Goal: Transaction & Acquisition: Purchase product/service

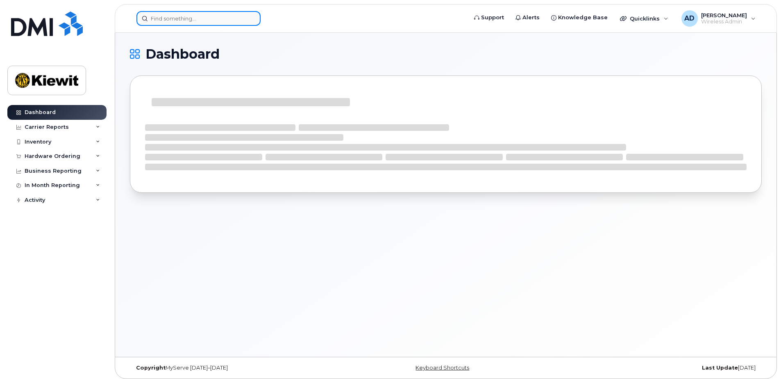
click at [166, 16] on input at bounding box center [198, 18] width 124 height 15
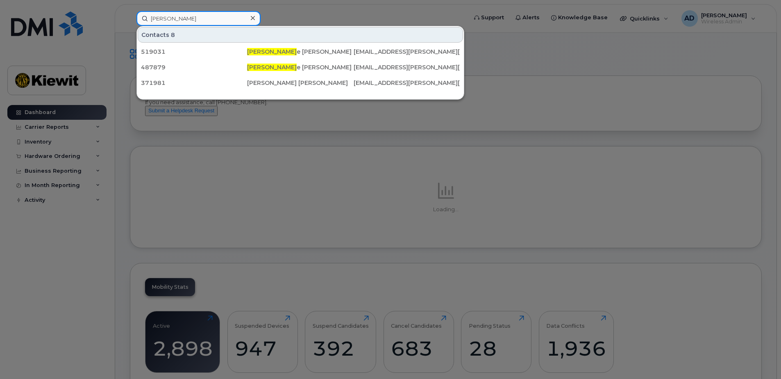
click at [177, 13] on input "marc-antoin" at bounding box center [198, 18] width 124 height 15
drag, startPoint x: 198, startPoint y: 15, endPoint x: 169, endPoint y: 16, distance: 29.5
click at [169, 16] on input "marc-antoin" at bounding box center [198, 18] width 124 height 15
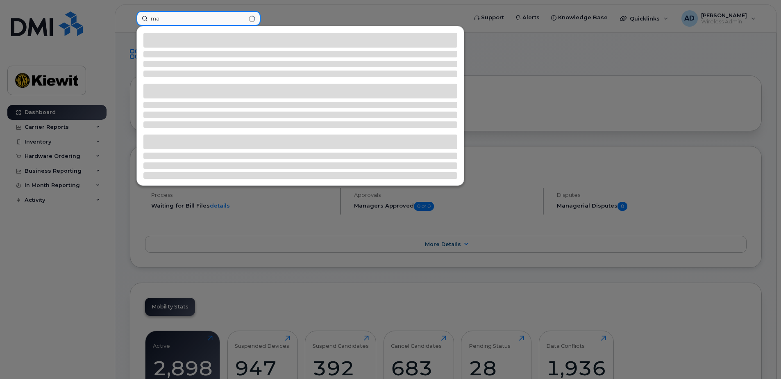
type input "m"
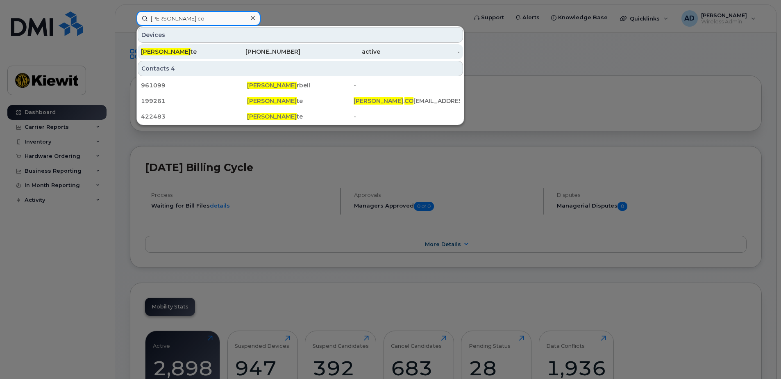
type input "mathieu co"
click at [201, 48] on div "Mathieu Co te" at bounding box center [181, 52] width 80 height 8
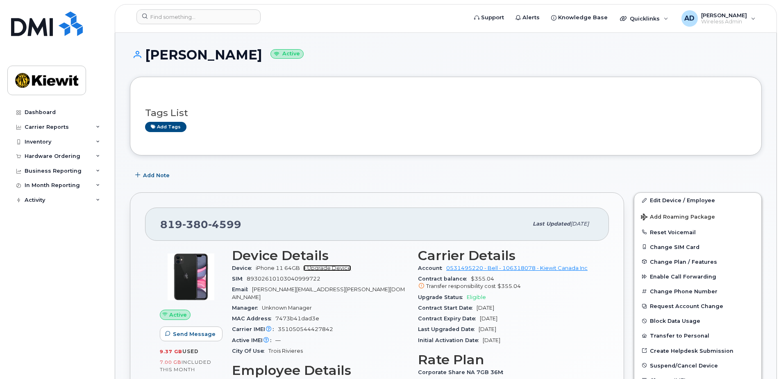
click at [346, 266] on link "+ Upgrade Device" at bounding box center [327, 268] width 48 height 6
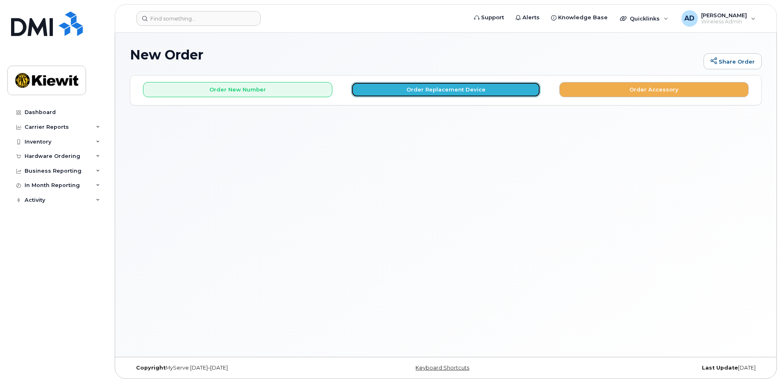
click at [422, 91] on button "Order Replacement Device" at bounding box center [445, 89] width 189 height 15
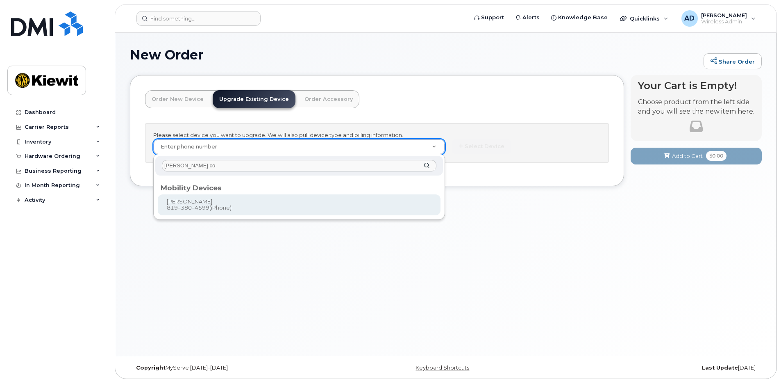
type input "mathieu co"
type input "259472"
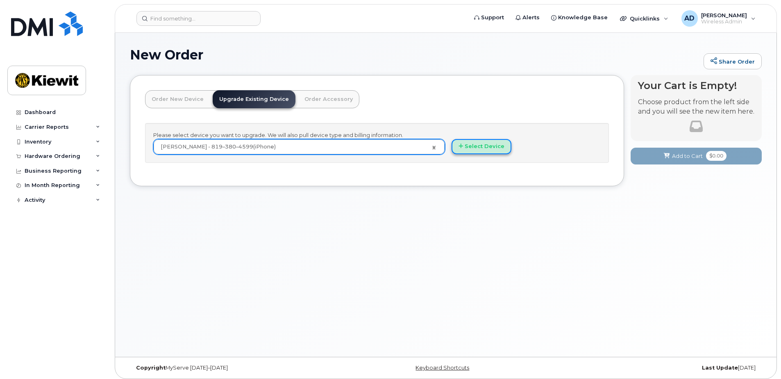
click at [489, 146] on button "Select Device" at bounding box center [482, 146] width 60 height 15
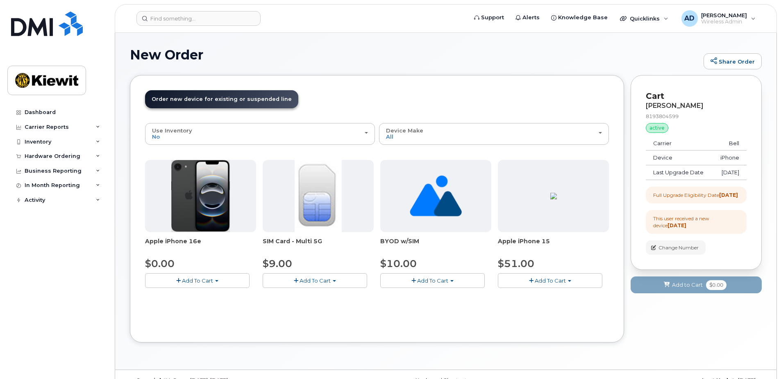
click at [191, 282] on span "Add To Cart" at bounding box center [197, 280] width 31 height 7
click at [190, 292] on link "$0.00 - 3 year upgrade (128GB)" at bounding box center [198, 296] width 102 height 10
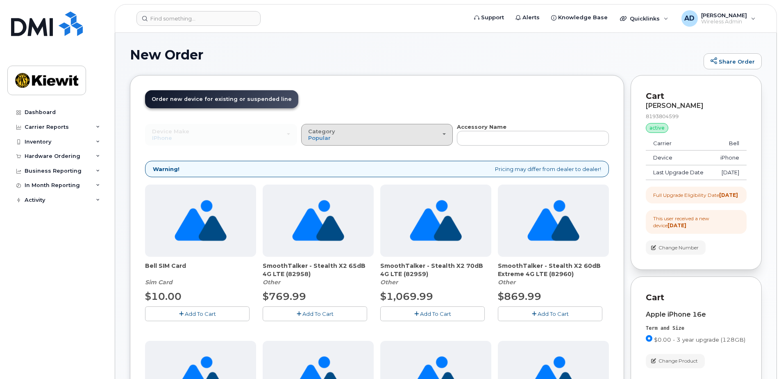
click at [405, 134] on div "Category Popular" at bounding box center [377, 134] width 138 height 13
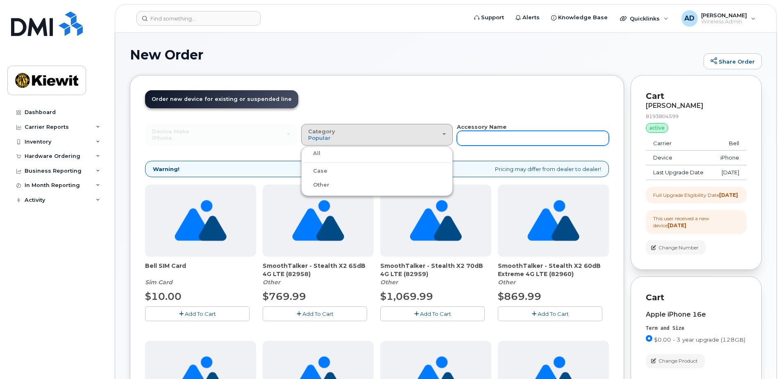
click at [506, 138] on input "text" at bounding box center [533, 138] width 152 height 15
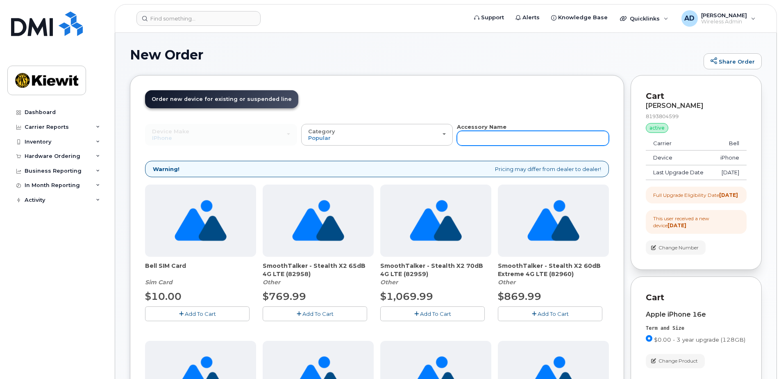
click at [478, 134] on input "text" at bounding box center [533, 138] width 152 height 15
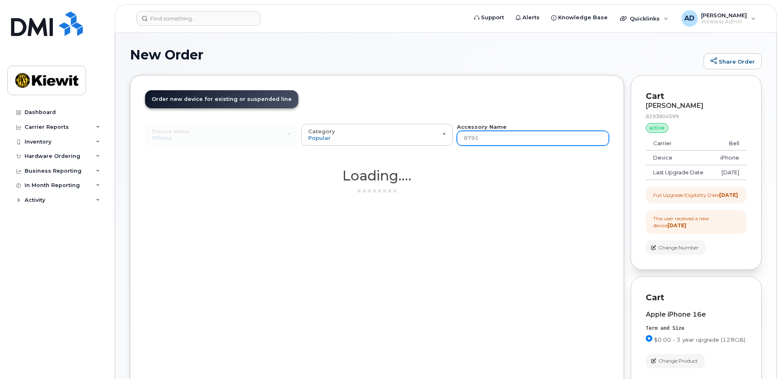
type input "87916"
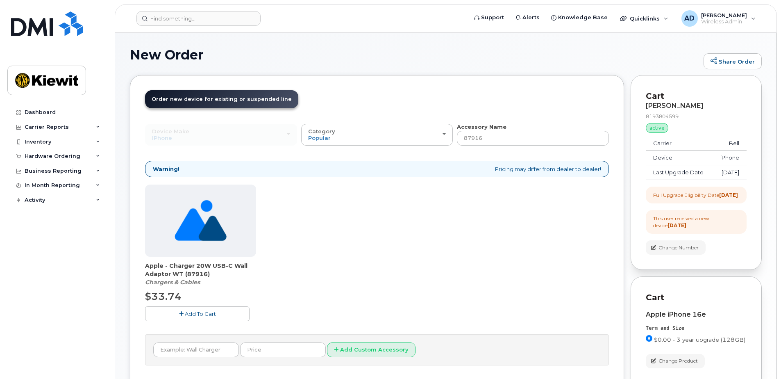
click at [219, 316] on button "Add To Cart" at bounding box center [197, 313] width 105 height 14
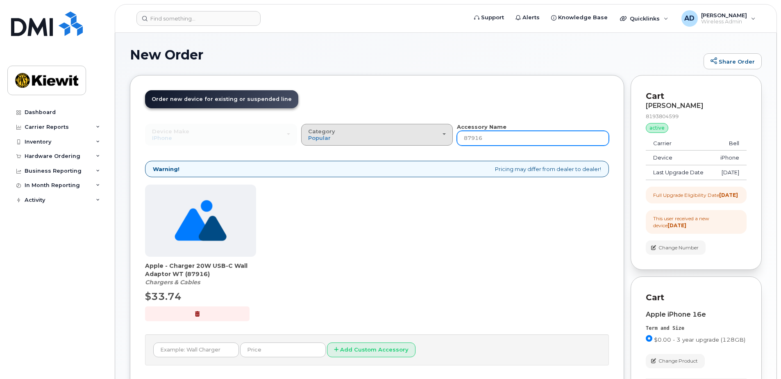
drag, startPoint x: 493, startPoint y: 137, endPoint x: 449, endPoint y: 133, distance: 44.5
click at [449, 133] on div "Device Make All Android Cell Phone HUB iPhone Modem Tablet All Android Cell Pho…" at bounding box center [377, 134] width 464 height 23
type input "91674"
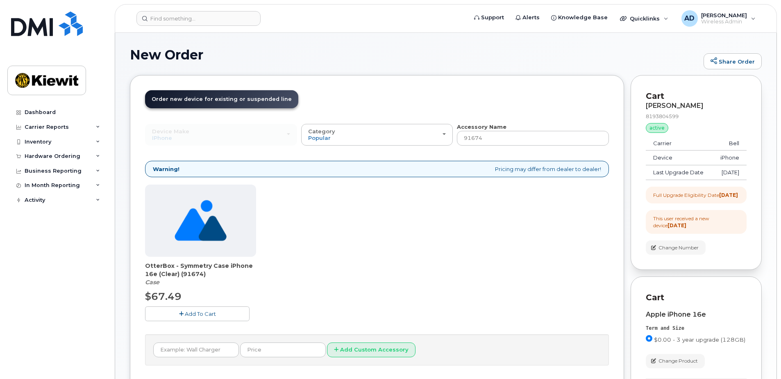
click at [191, 312] on span "Add To Cart" at bounding box center [200, 313] width 31 height 7
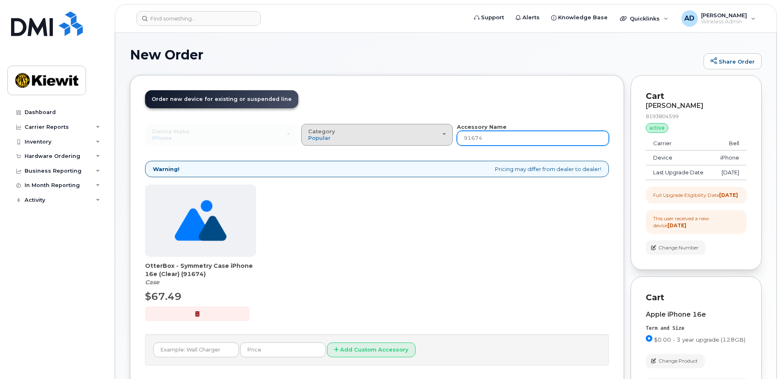
drag, startPoint x: 503, startPoint y: 141, endPoint x: 436, endPoint y: 140, distance: 66.4
click at [436, 140] on div "Device Make All Android Cell Phone HUB iPhone Modem Tablet All Android Cell Pho…" at bounding box center [377, 134] width 464 height 23
type input "91664"
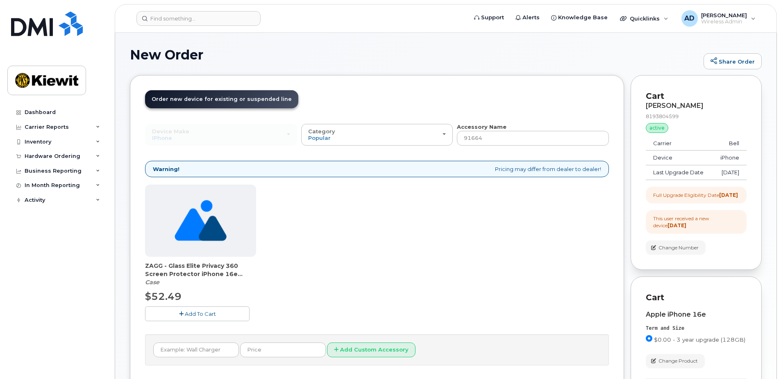
click at [224, 312] on button "Add To Cart" at bounding box center [197, 313] width 105 height 14
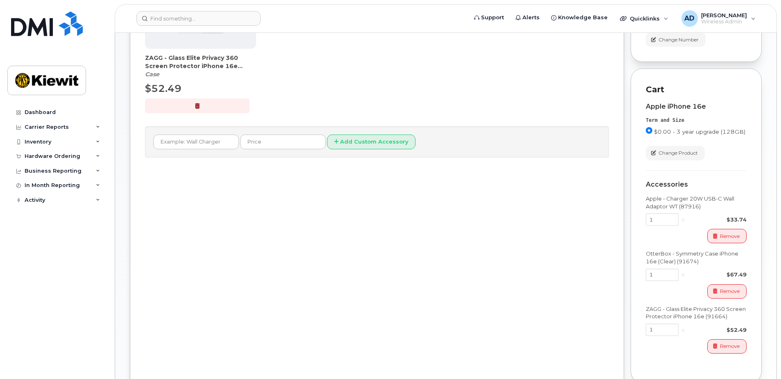
scroll to position [305, 0]
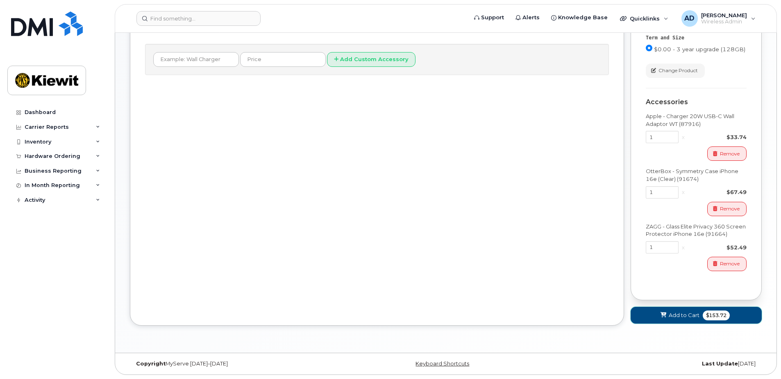
click at [676, 316] on span "Add to Cart" at bounding box center [684, 315] width 31 height 8
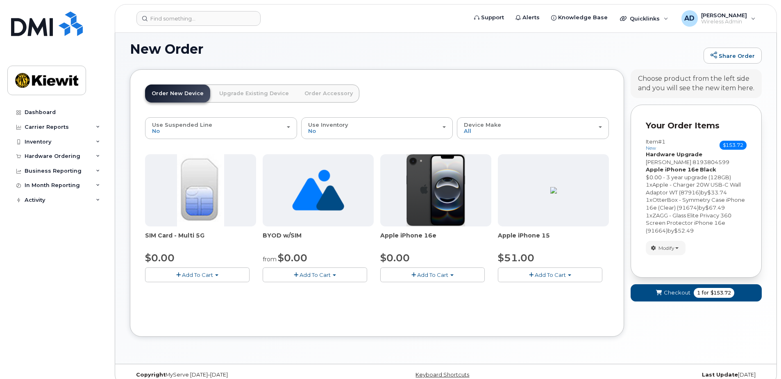
scroll to position [0, 0]
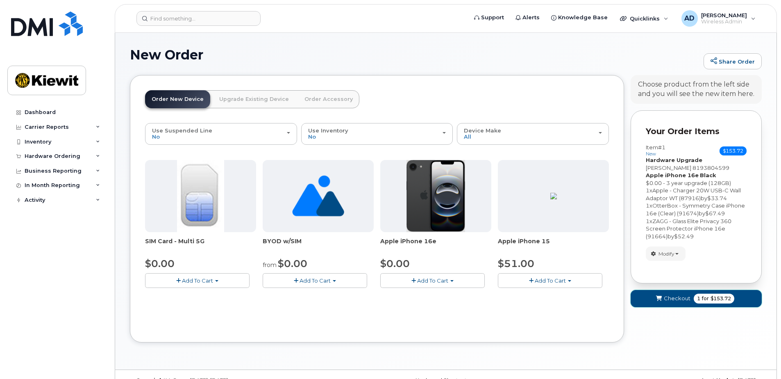
click at [663, 299] on button "Checkout 1 for $153.72" at bounding box center [696, 298] width 131 height 17
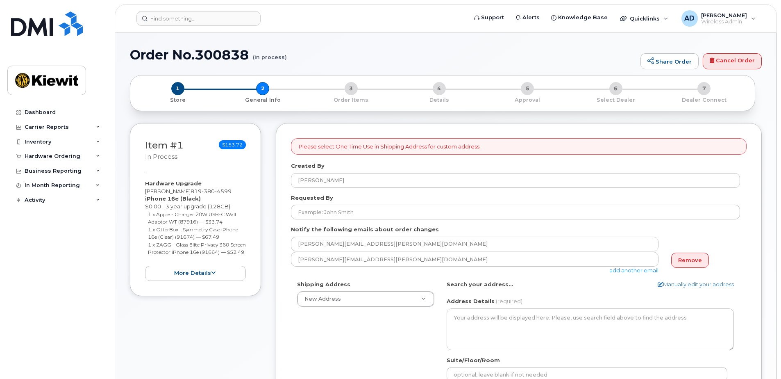
select select
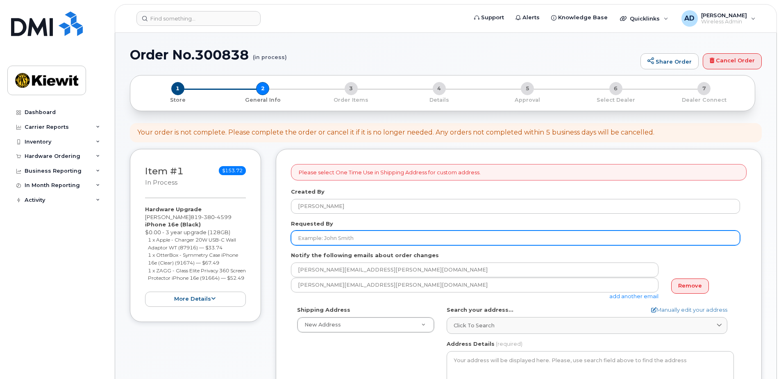
click at [341, 236] on input "Requested By" at bounding box center [515, 237] width 449 height 15
type input "C"
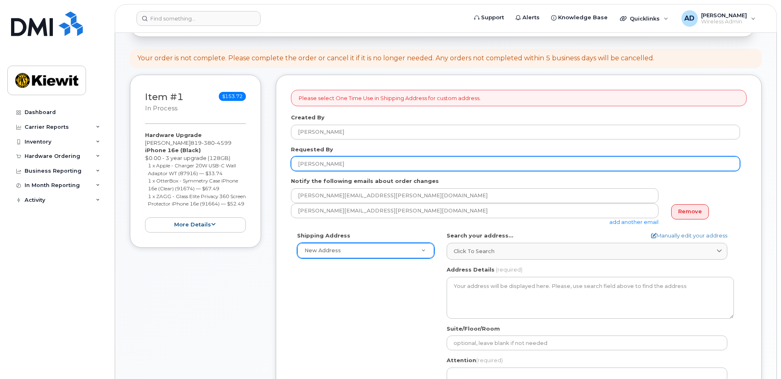
scroll to position [82, 0]
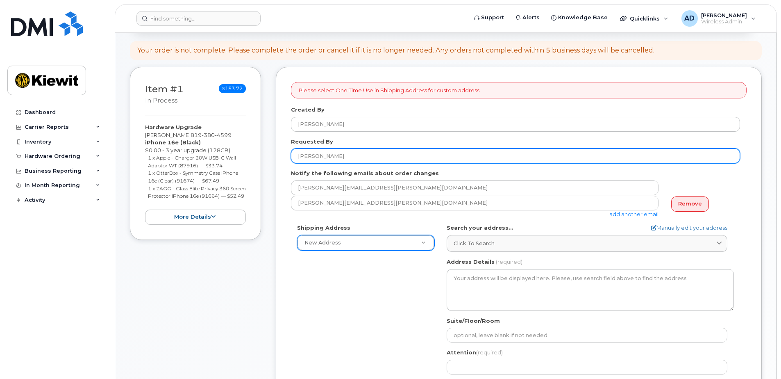
type input "[PERSON_NAME]"
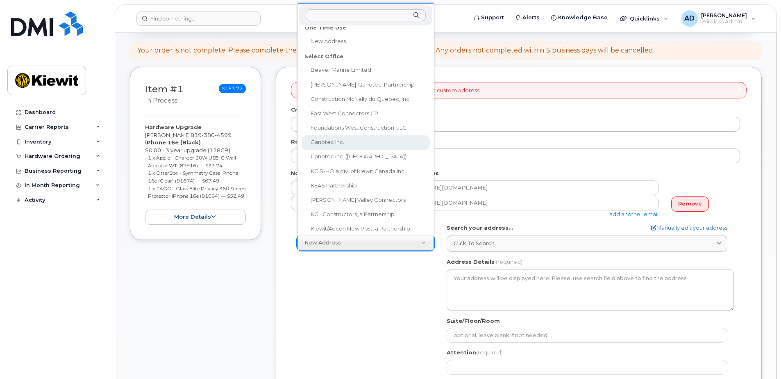
scroll to position [0, 0]
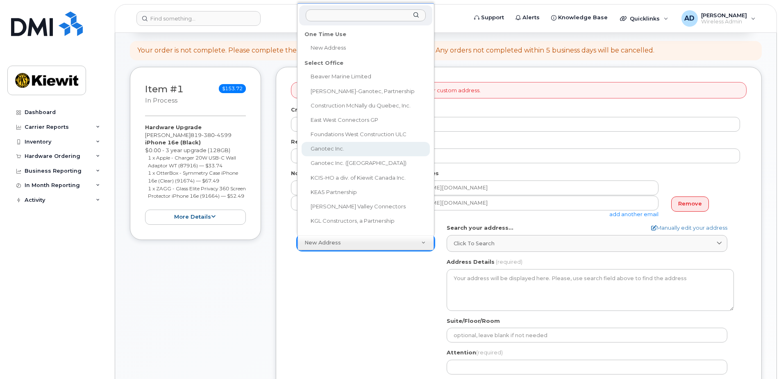
select select
type textarea "3777 [PERSON_NAME] [GEOGRAPHIC_DATA] [GEOGRAPHIC_DATA] H1B 5W9"
type input "[PERSON_NAME]"
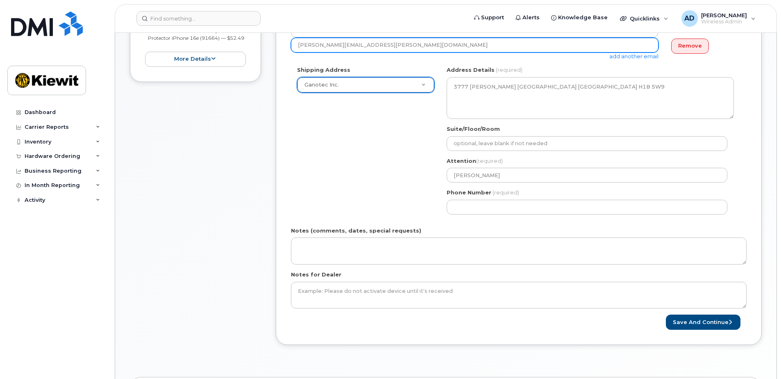
scroll to position [246, 0]
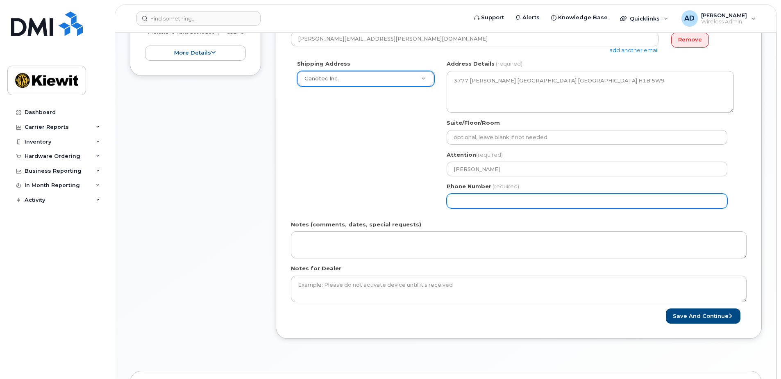
click at [494, 201] on input "Phone Number" at bounding box center [587, 200] width 281 height 15
type input "8193776736"
select select
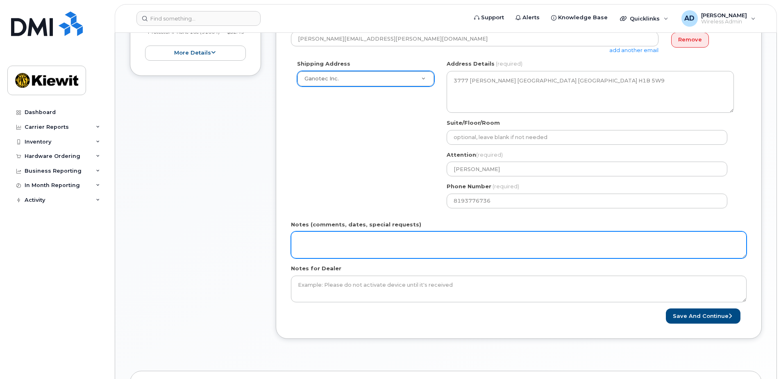
click at [419, 244] on textarea "Notes (comments, dates, special requests)" at bounding box center [519, 244] width 456 height 27
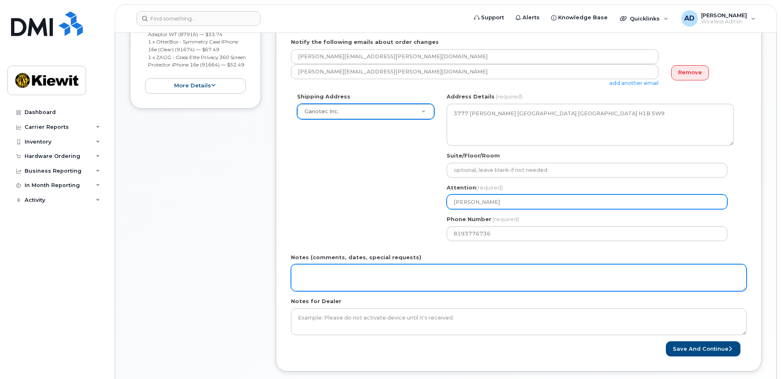
scroll to position [287, 0]
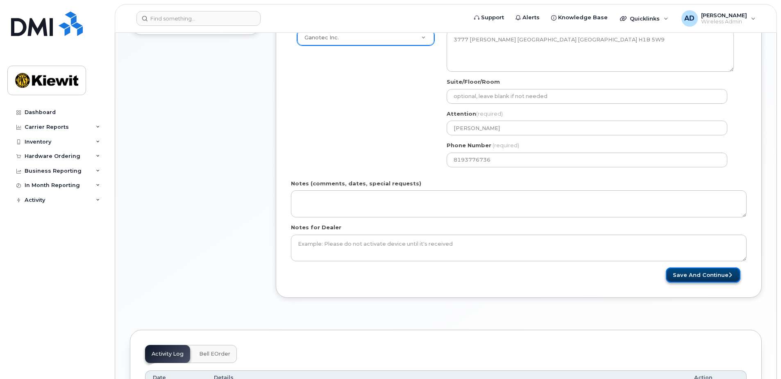
click at [683, 271] on button "Save and Continue" at bounding box center [703, 274] width 75 height 15
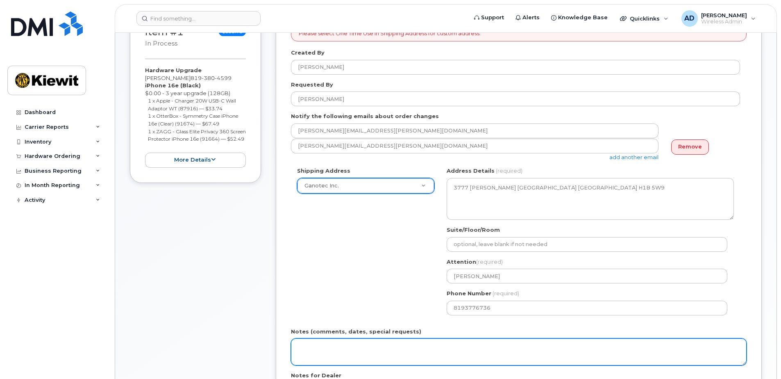
scroll to position [123, 0]
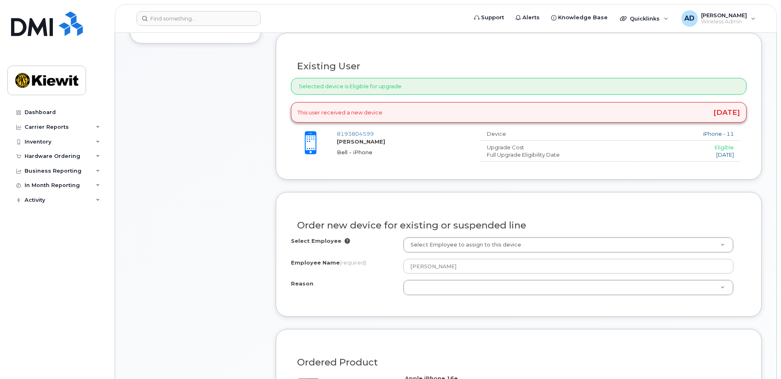
scroll to position [287, 0]
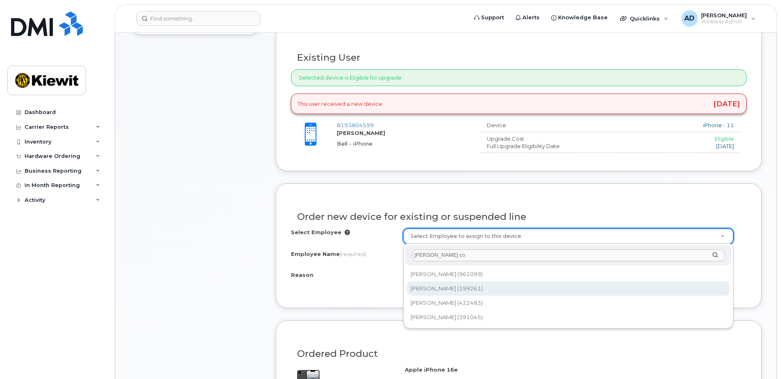
type input "[PERSON_NAME] co"
type input "1067011"
select select
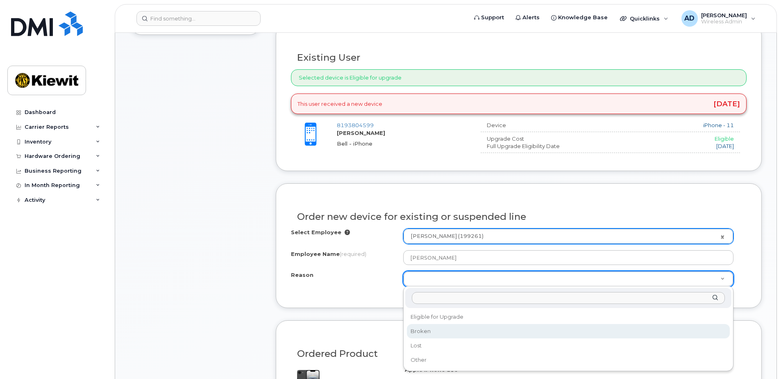
select select "broken"
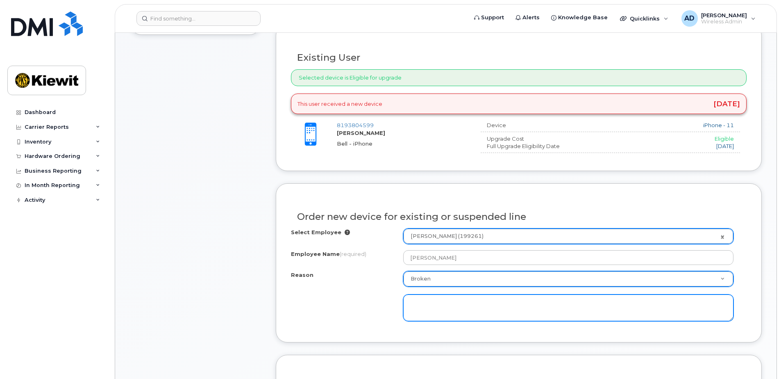
click at [430, 312] on textarea at bounding box center [568, 307] width 330 height 27
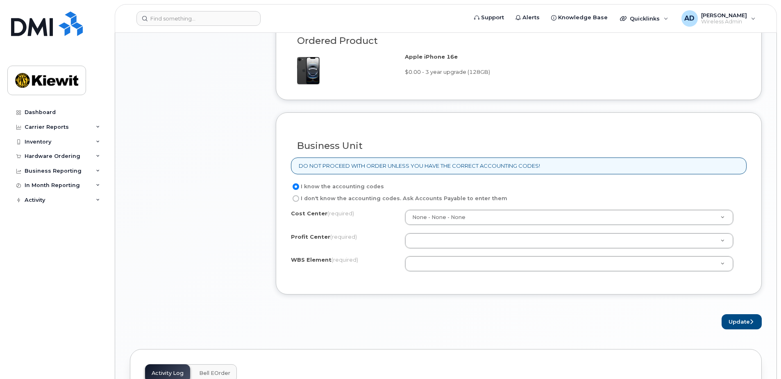
scroll to position [656, 0]
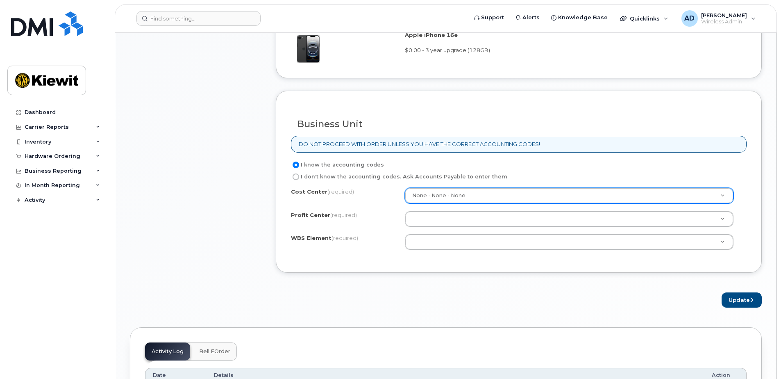
type textarea "battery not holding charge"
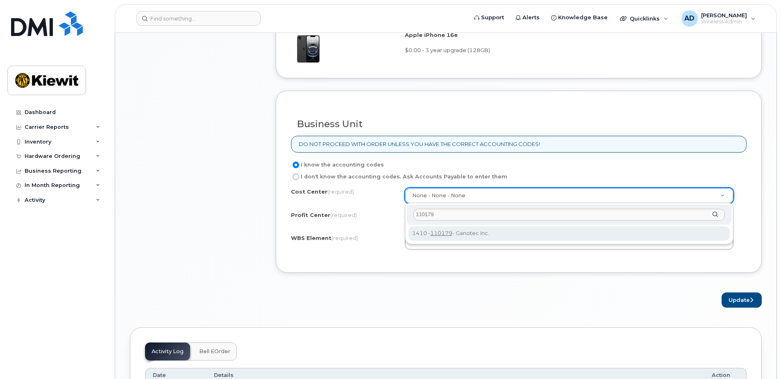
type input "110179"
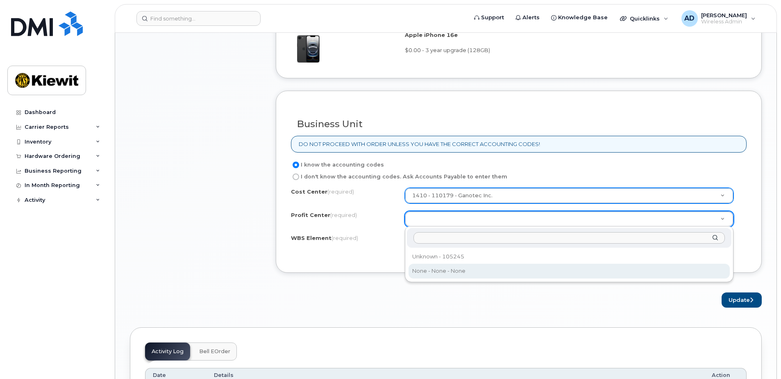
select select "None"
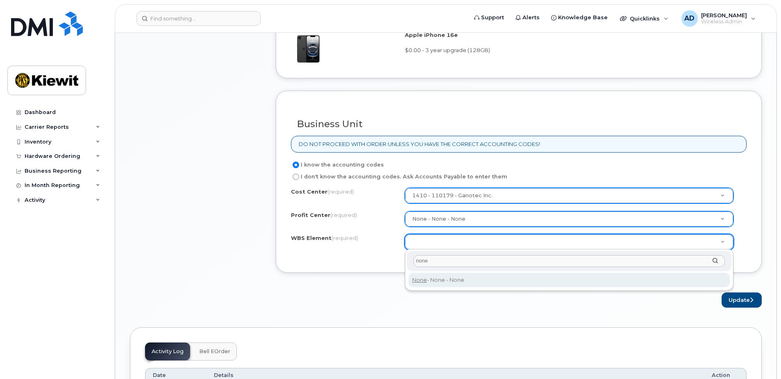
type input "none"
type input "None"
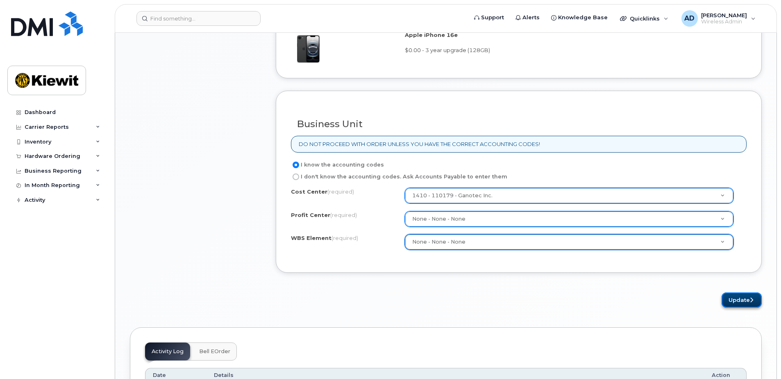
click at [738, 297] on button "Update" at bounding box center [742, 299] width 40 height 15
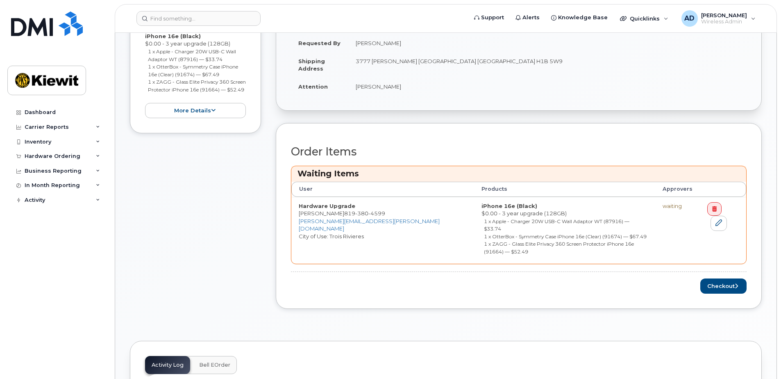
scroll to position [246, 0]
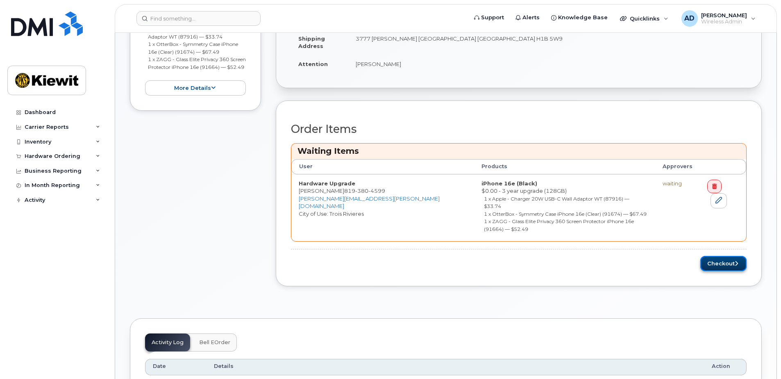
click at [717, 256] on button "Checkout" at bounding box center [723, 263] width 46 height 15
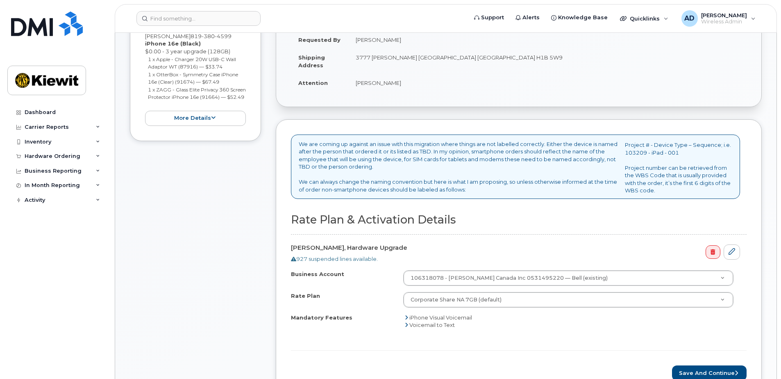
scroll to position [205, 0]
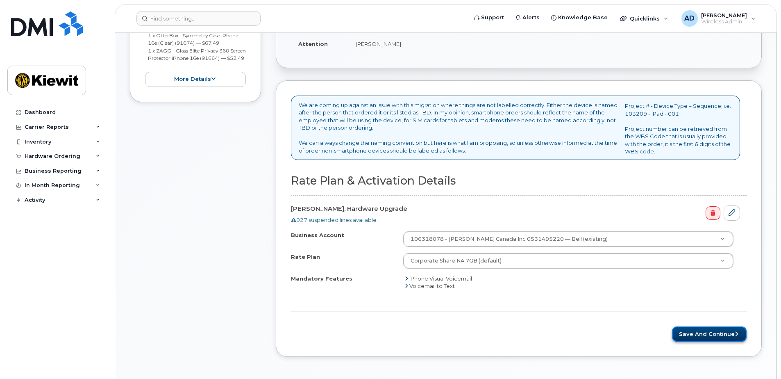
click at [719, 330] on button "Save and Continue" at bounding box center [709, 333] width 75 height 15
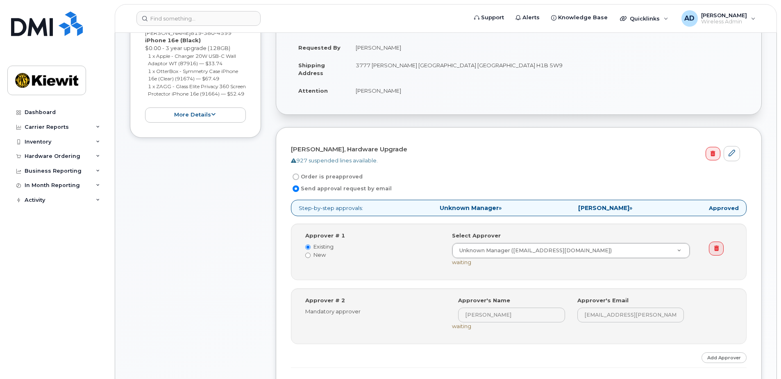
scroll to position [164, 0]
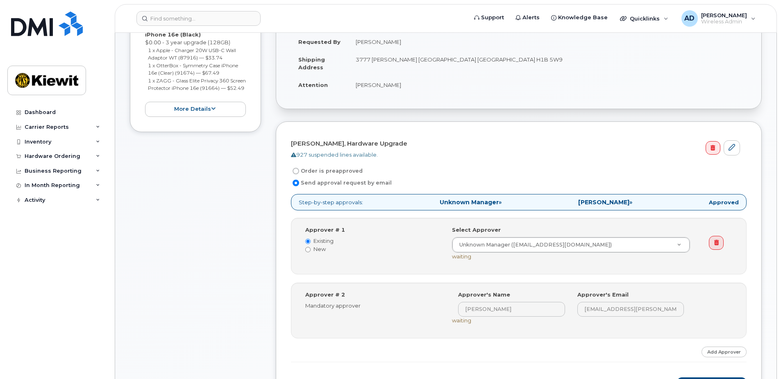
click at [344, 171] on label "Order is preapproved" at bounding box center [327, 171] width 72 height 10
click at [299, 171] on input "Order is preapproved" at bounding box center [296, 171] width 7 height 7
radio input "true"
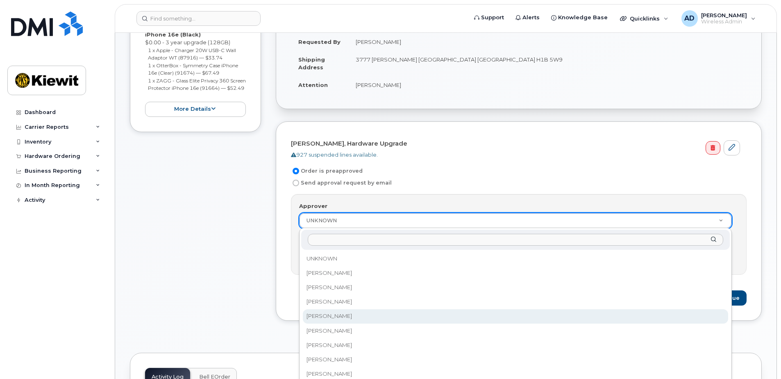
scroll to position [41, 0]
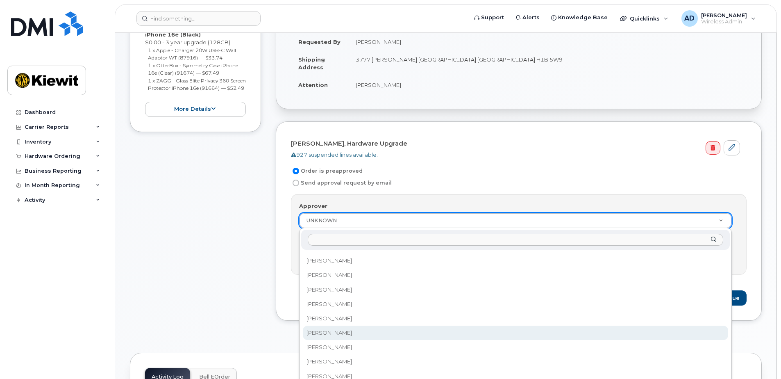
select select "11090"
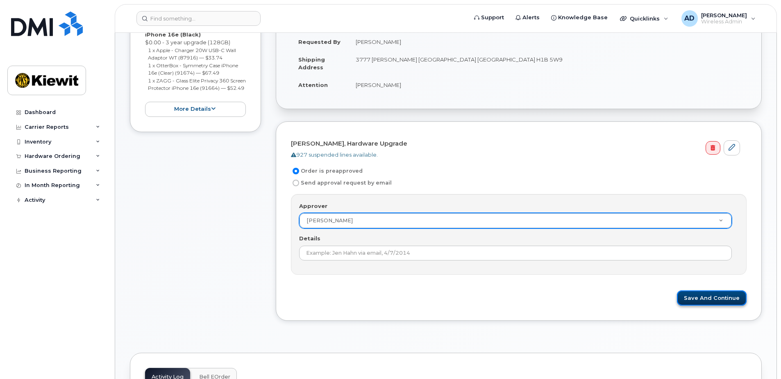
click at [718, 300] on button "Save and Continue" at bounding box center [712, 297] width 70 height 15
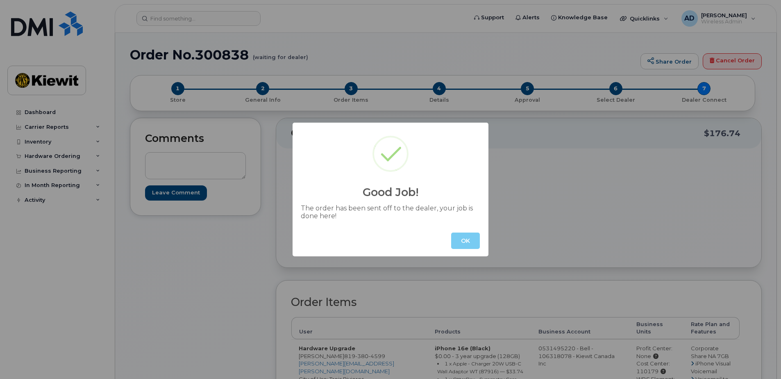
click at [466, 237] on button "OK" at bounding box center [465, 240] width 29 height 16
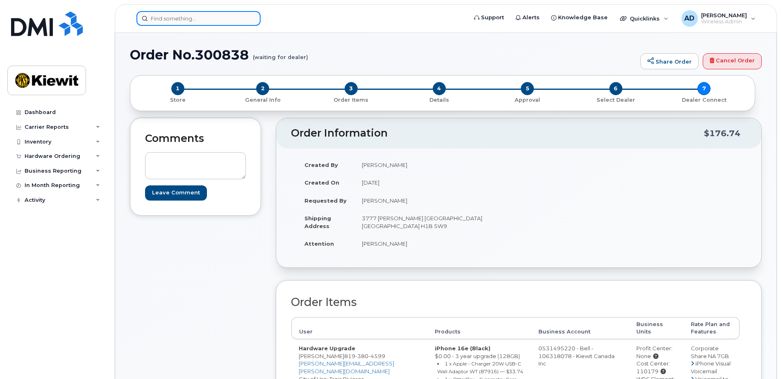
click at [175, 21] on input at bounding box center [198, 18] width 124 height 15
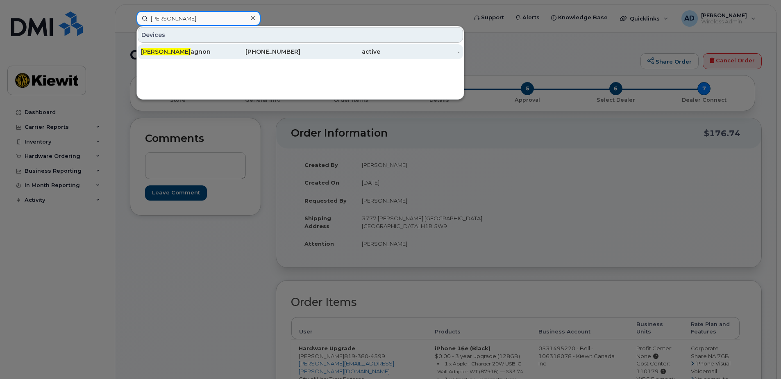
type input "[PERSON_NAME]"
click at [200, 50] on div "Marc Antoine Ch agnon" at bounding box center [181, 52] width 80 height 8
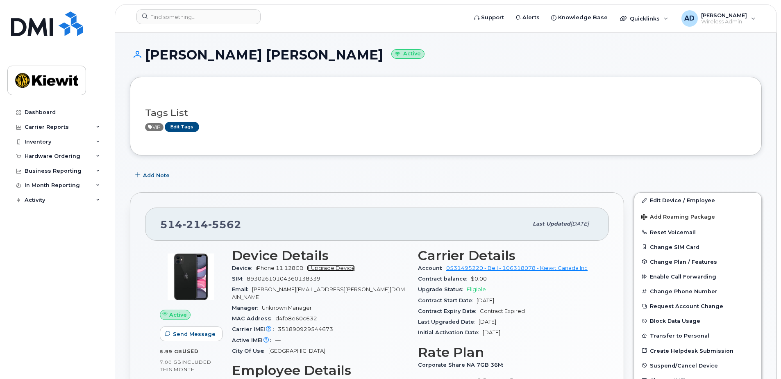
click at [345, 269] on link "+ Upgrade Device" at bounding box center [331, 268] width 48 height 6
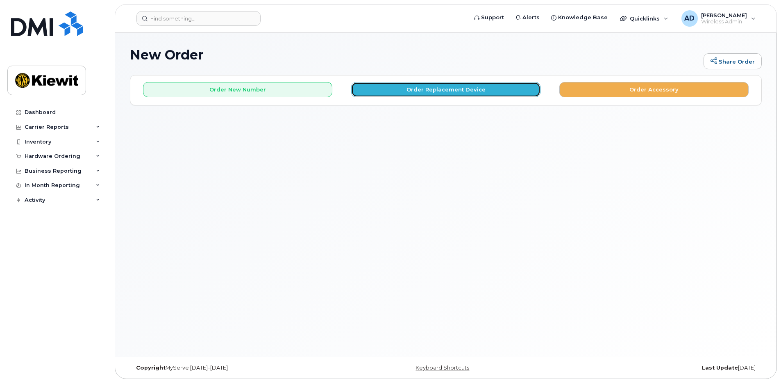
click at [472, 89] on button "Order Replacement Device" at bounding box center [445, 89] width 189 height 15
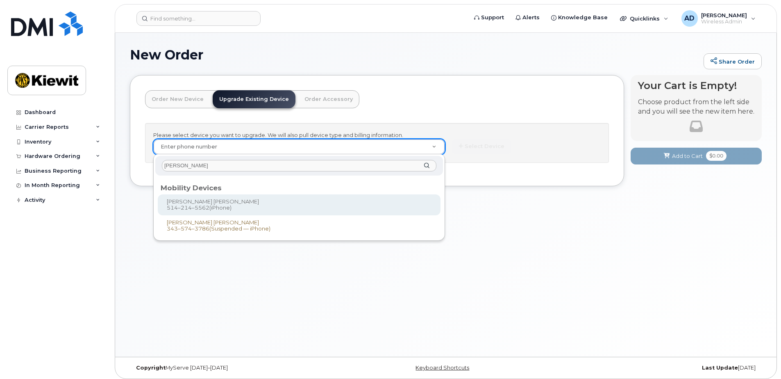
type input "[PERSON_NAME]"
type input "259426"
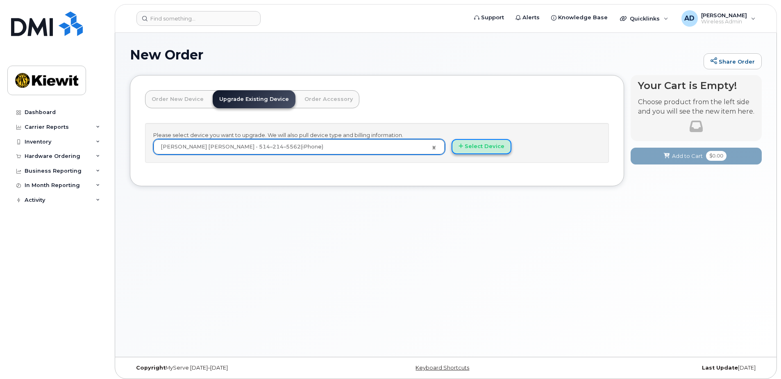
click at [484, 144] on button "Select Device" at bounding box center [482, 146] width 60 height 15
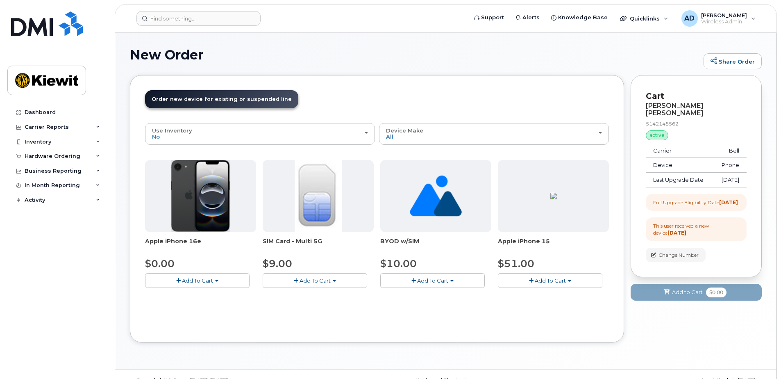
click at [195, 281] on span "Add To Cart" at bounding box center [197, 280] width 31 height 7
click at [213, 295] on link "$0.00 - 3 year upgrade (128GB)" at bounding box center [198, 296] width 102 height 10
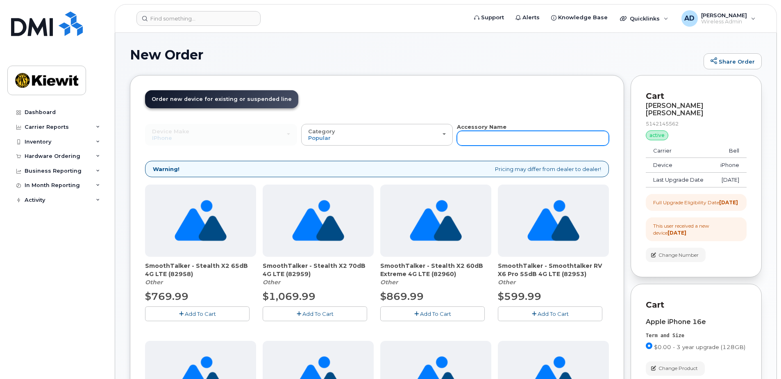
click at [479, 139] on input "text" at bounding box center [533, 138] width 152 height 15
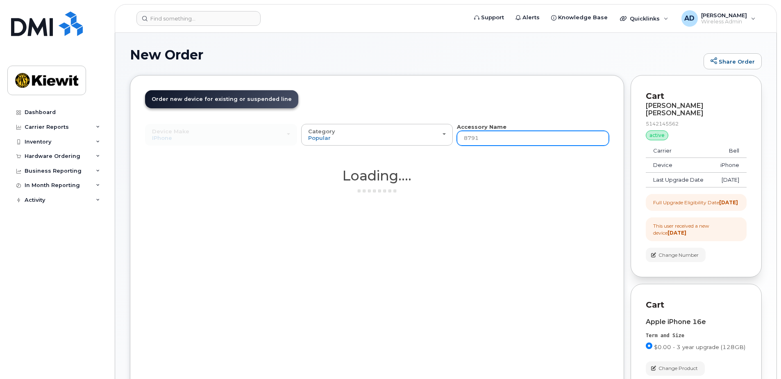
type input "87916"
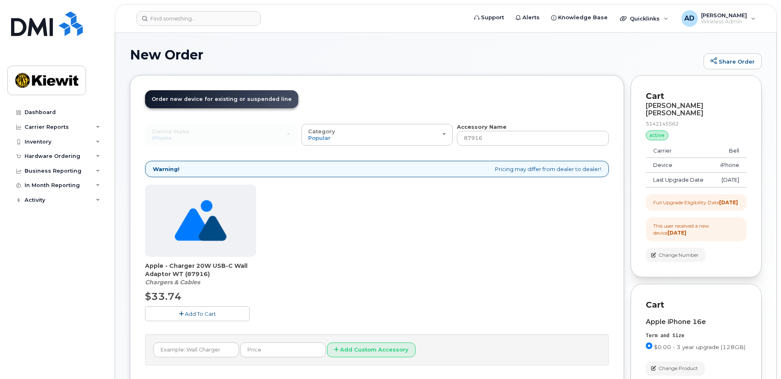
click at [214, 311] on span "Add To Cart" at bounding box center [200, 313] width 31 height 7
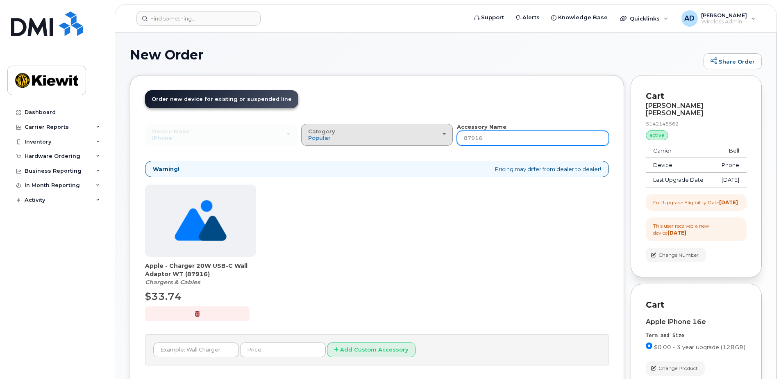
drag, startPoint x: 498, startPoint y: 135, endPoint x: 450, endPoint y: 135, distance: 48.0
click at [450, 135] on div "Device Make All Android Cell Phone HUB iPhone Modem Tablet All Android Cell Pho…" at bounding box center [377, 134] width 464 height 23
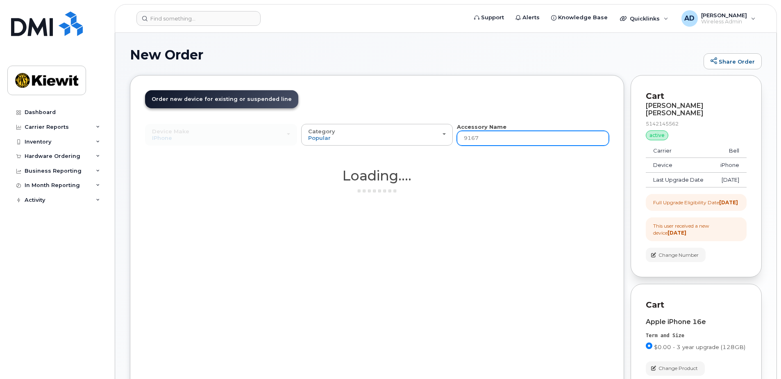
type input "91674"
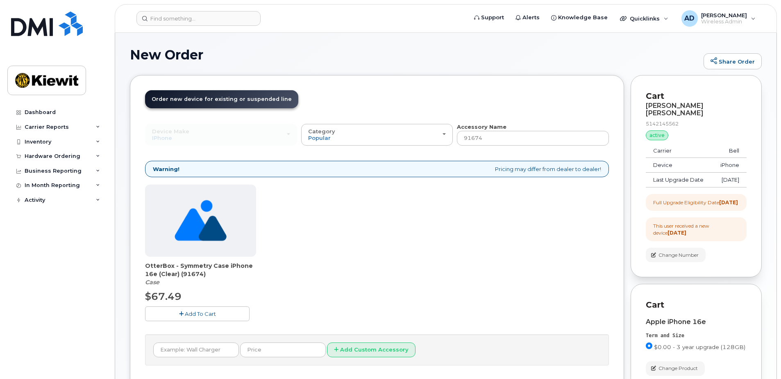
click at [221, 312] on button "Add To Cart" at bounding box center [197, 313] width 105 height 14
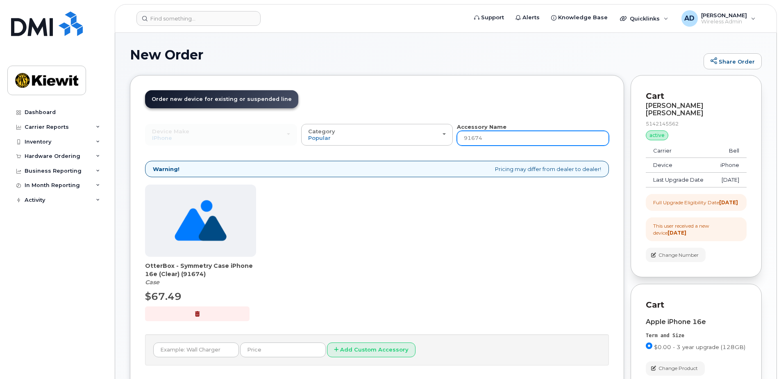
drag, startPoint x: 505, startPoint y: 137, endPoint x: 455, endPoint y: 137, distance: 49.6
click at [455, 137] on div "Device Make All Android Cell Phone HUB iPhone Modem Tablet All Android Cell Pho…" at bounding box center [377, 134] width 464 height 23
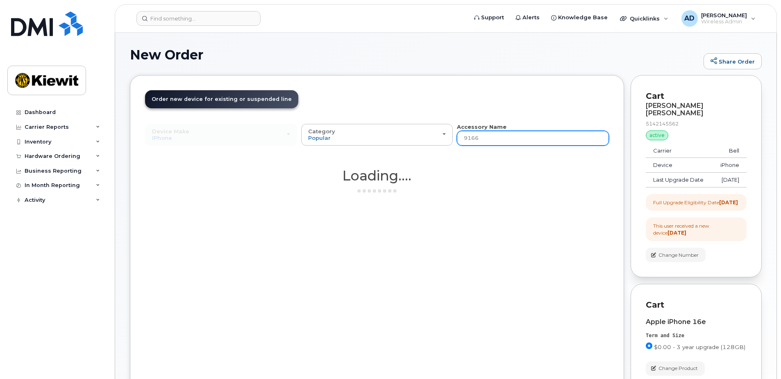
type input "91664"
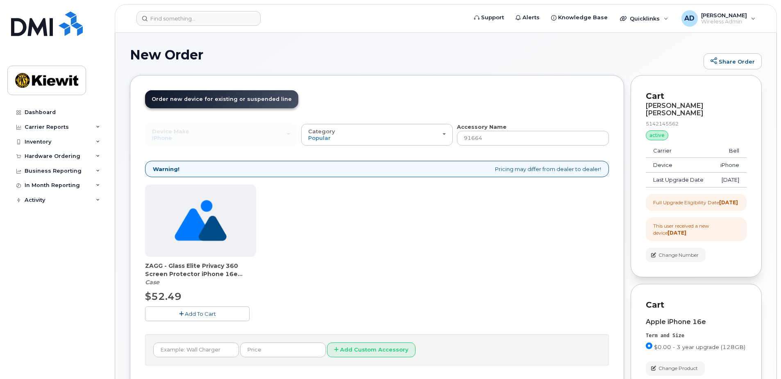
click at [202, 312] on span "Add To Cart" at bounding box center [200, 313] width 31 height 7
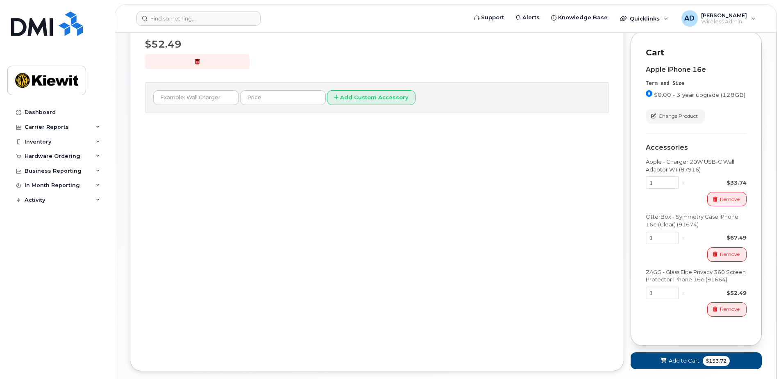
scroll to position [287, 0]
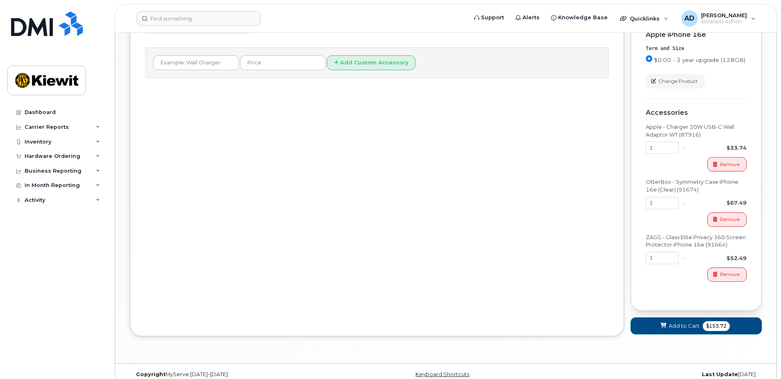
click at [684, 330] on span "Add to Cart" at bounding box center [684, 326] width 31 height 8
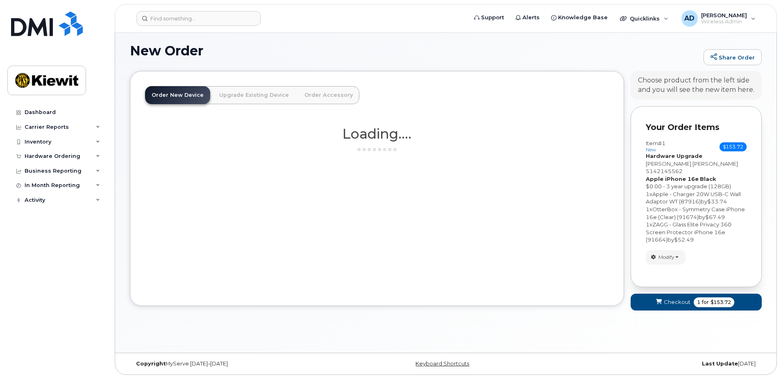
scroll to position [17, 0]
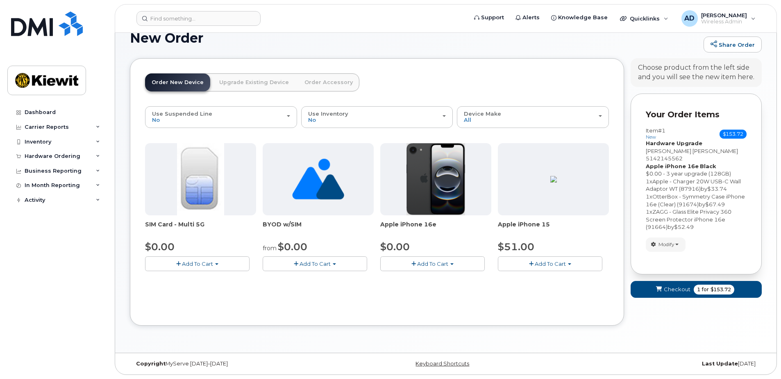
click at [674, 291] on form "Your Order Items Item #1 new $153.72 Accessories Only SIM Only Activation New A…" at bounding box center [696, 199] width 131 height 212
click at [675, 285] on span "Checkout" at bounding box center [677, 289] width 27 height 8
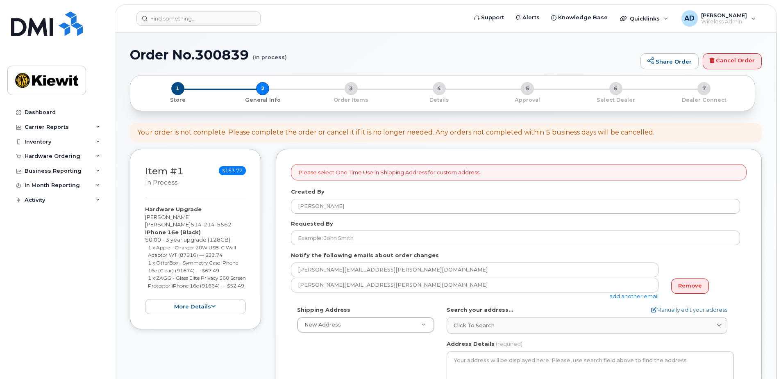
select select
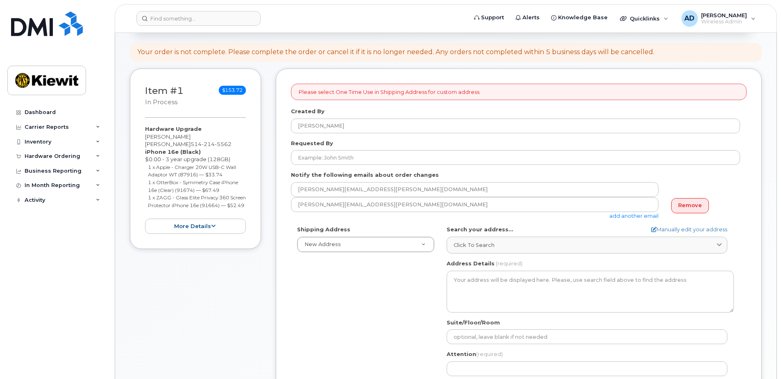
scroll to position [82, 0]
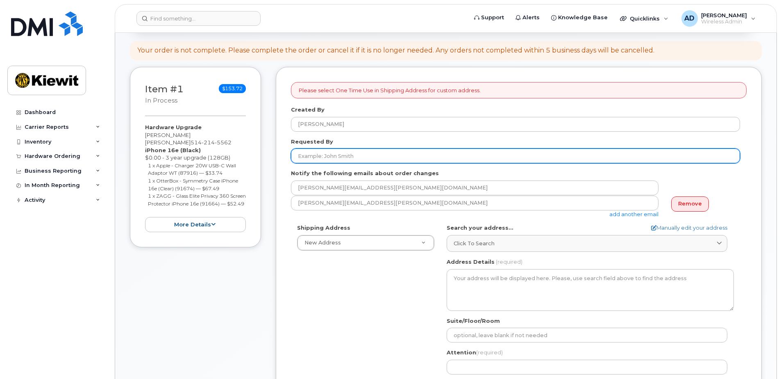
click at [333, 157] on input "Requested By" at bounding box center [515, 155] width 449 height 15
type input "[PERSON_NAME]"
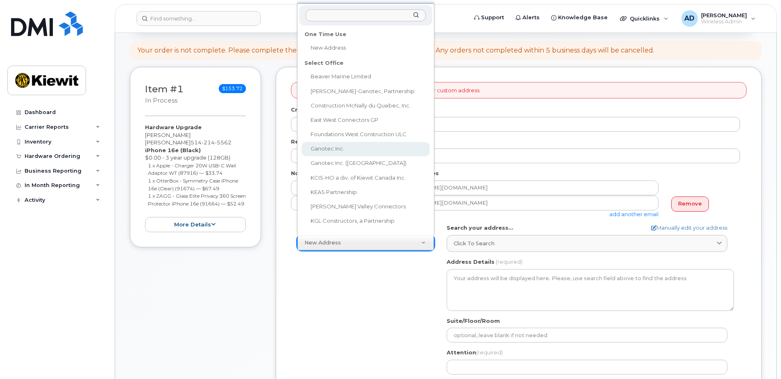
select select
type textarea "3777 Dollard-Desjardins St Pointe-Aux-Trembles Quebec H1B 5W9"
type input "[PERSON_NAME]"
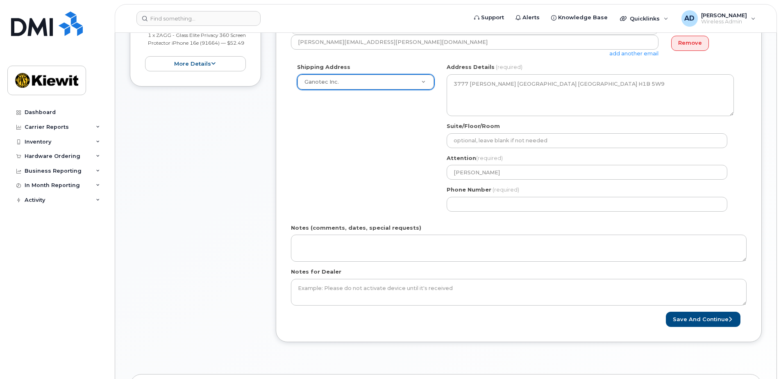
scroll to position [246, 0]
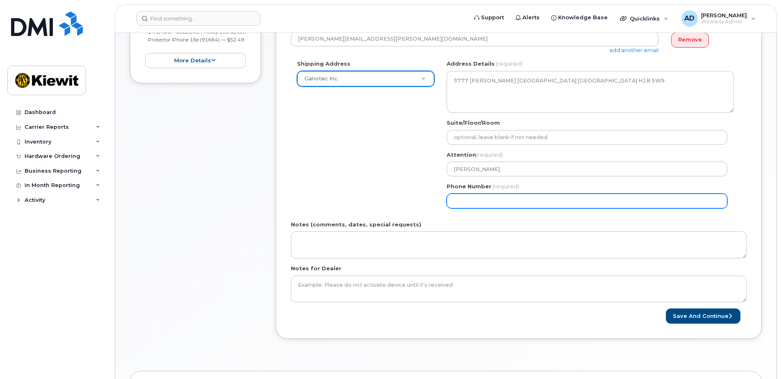
click at [462, 202] on input "Phone Number" at bounding box center [587, 200] width 281 height 15
select select
type input "819377673"
select select
type input "8193776736"
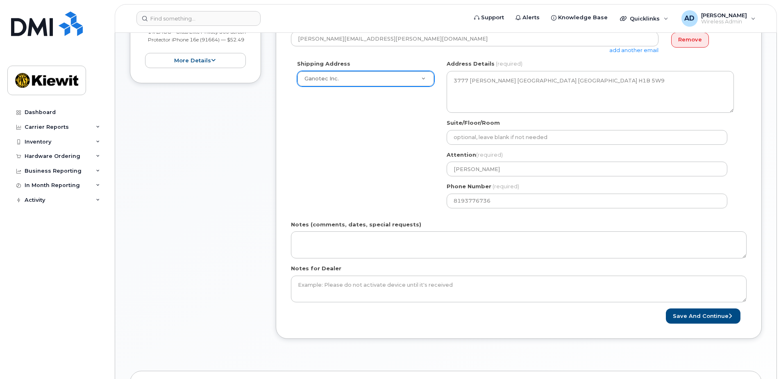
click at [406, 173] on div "Shipping Address Ganotec Inc. New Address Beaver Marine Limited Cahill-Ganotec,…" at bounding box center [515, 137] width 449 height 154
click at [694, 318] on button "Save and Continue" at bounding box center [703, 315] width 75 height 15
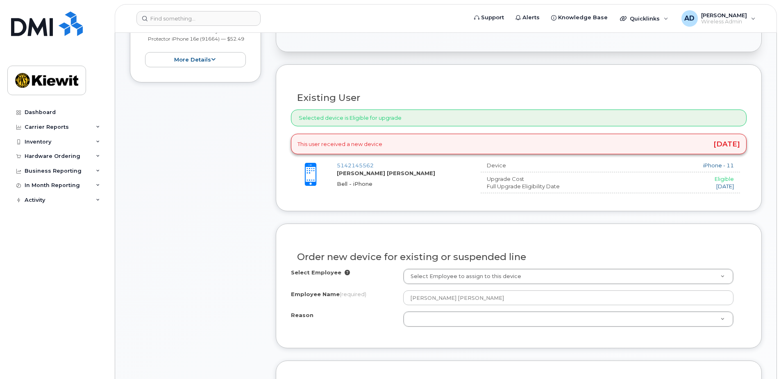
scroll to position [287, 0]
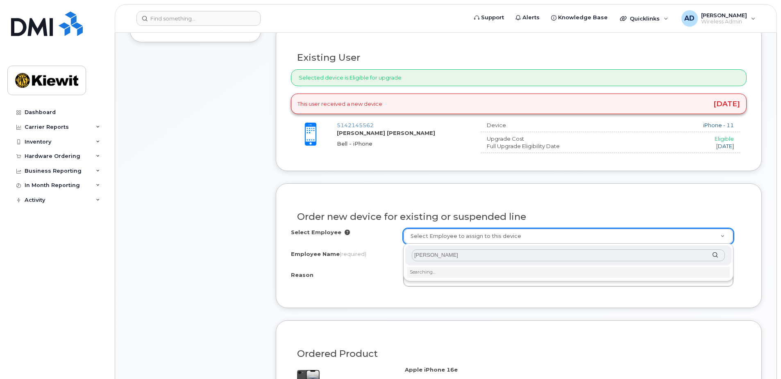
drag, startPoint x: 452, startPoint y: 255, endPoint x: 423, endPoint y: 254, distance: 28.3
click at [423, 254] on input "[PERSON_NAME]" at bounding box center [568, 255] width 313 height 12
drag, startPoint x: 489, startPoint y: 254, endPoint x: 396, endPoint y: 253, distance: 93.5
click at [396, 253] on body "Support Alerts Knowledge Base Quicklinks Suspend / Cancel Device Change SIM Car…" at bounding box center [390, 381] width 781 height 1336
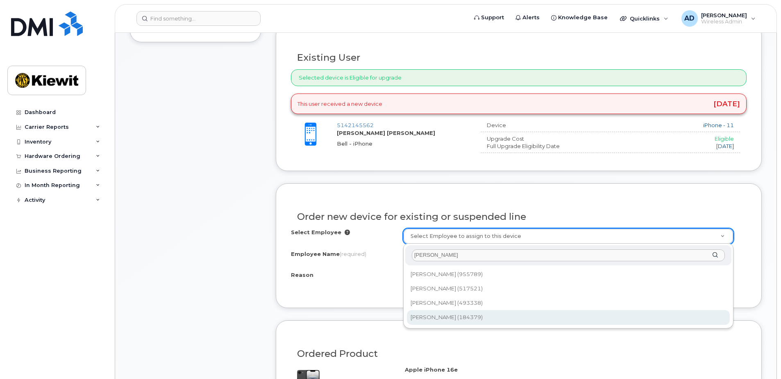
type input "[PERSON_NAME]"
type input "1068044"
type input "[PERSON_NAME]"
select select
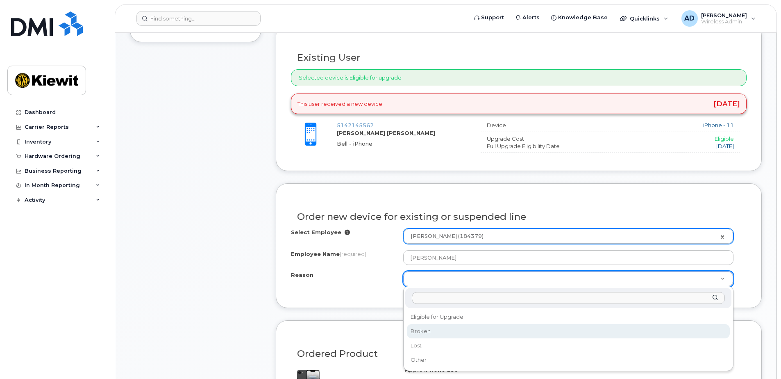
select select "broken"
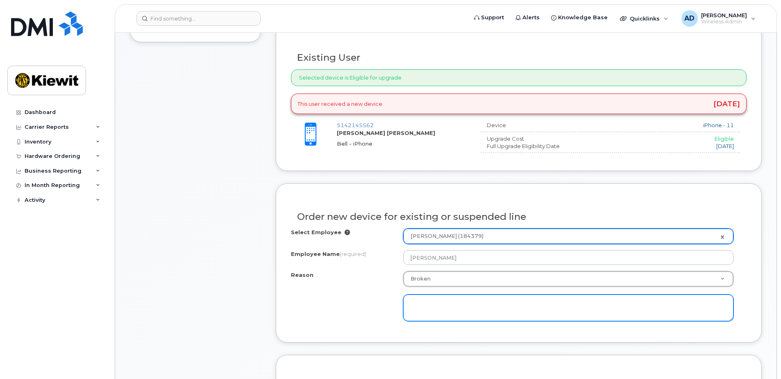
click at [430, 305] on textarea at bounding box center [568, 307] width 330 height 27
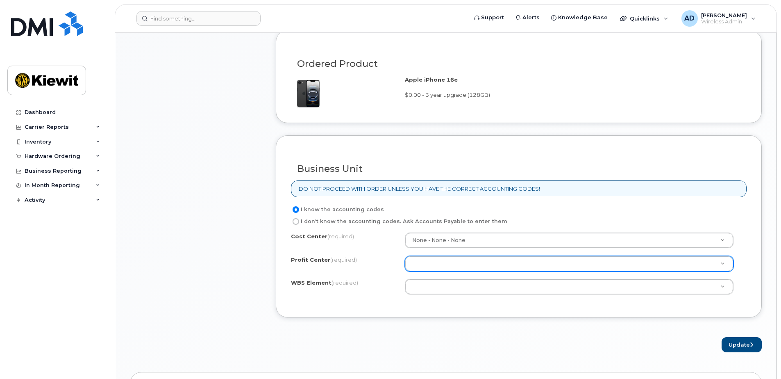
scroll to position [615, 0]
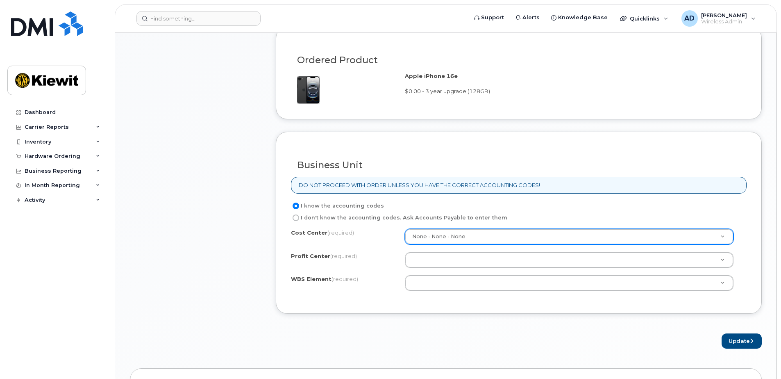
type textarea "not charging"
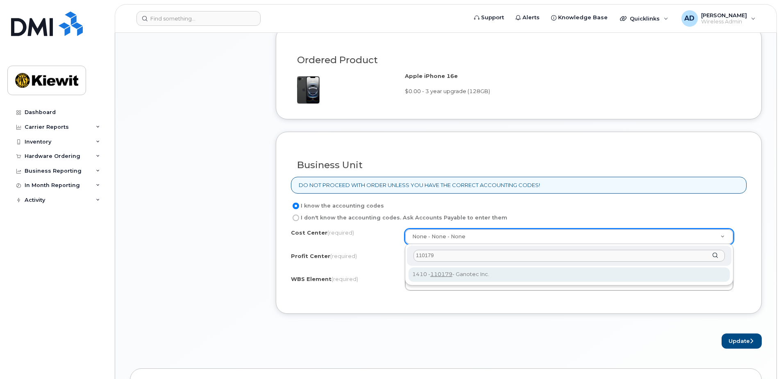
type input "110179"
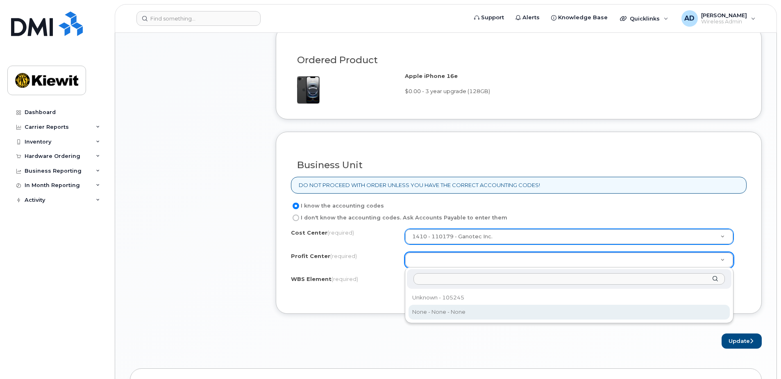
select select "None"
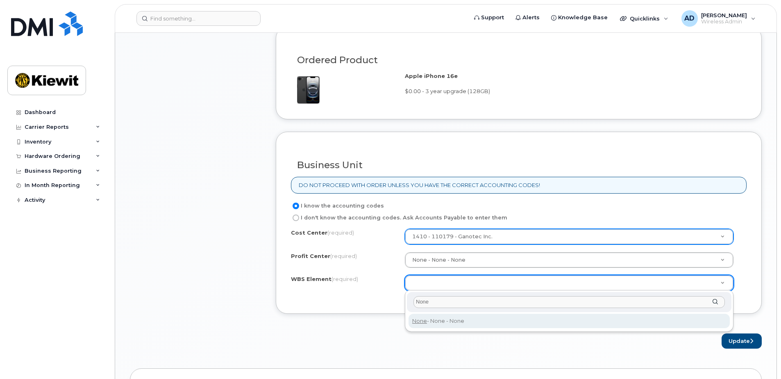
type input "None"
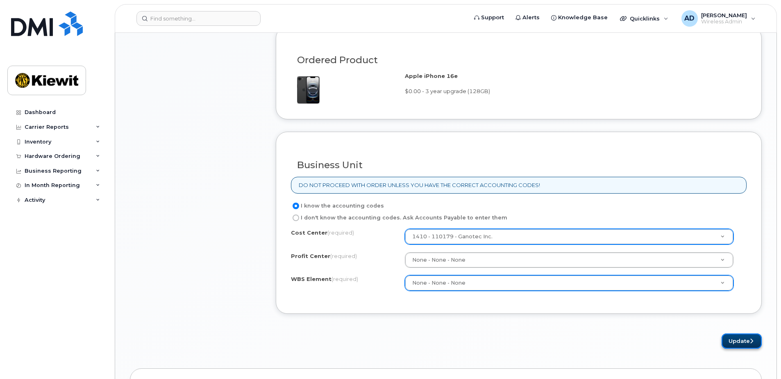
click at [741, 339] on button "Update" at bounding box center [742, 340] width 40 height 15
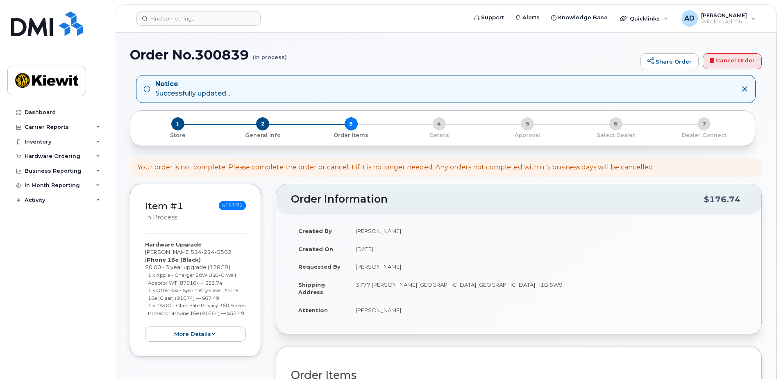
scroll to position [164, 0]
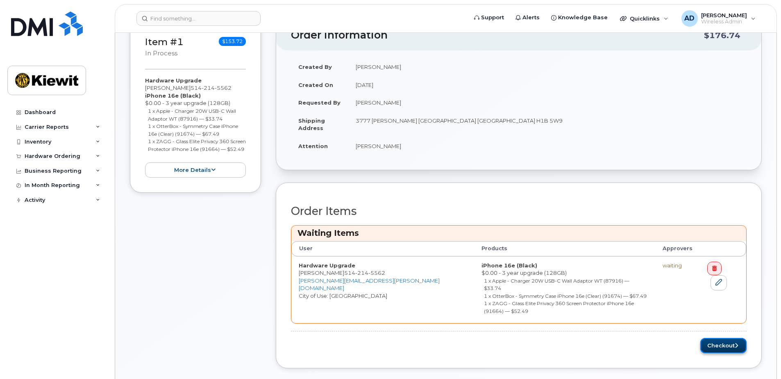
click at [713, 338] on button "Checkout" at bounding box center [723, 345] width 46 height 15
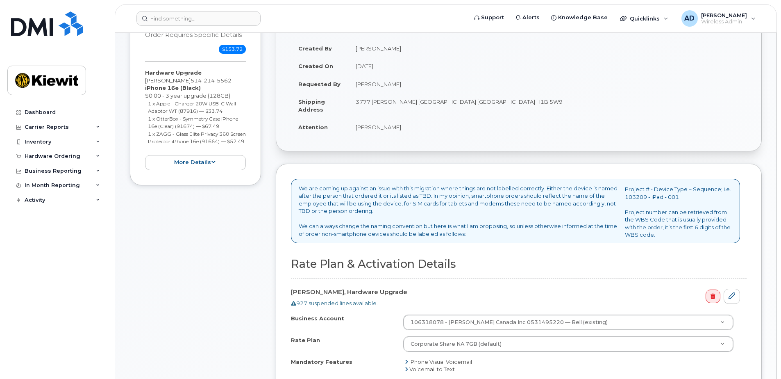
scroll to position [205, 0]
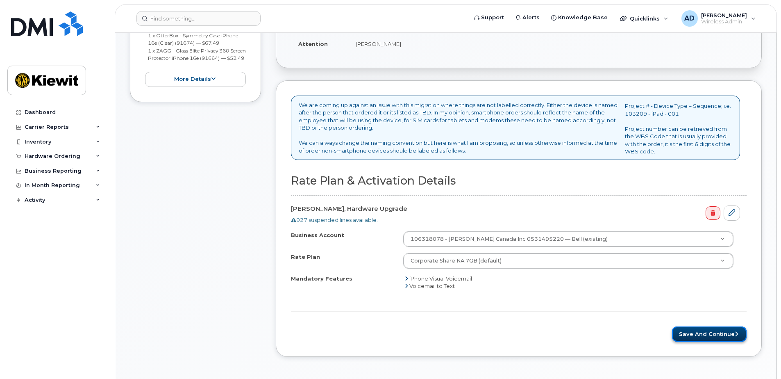
click at [688, 334] on button "Save and Continue" at bounding box center [709, 333] width 75 height 15
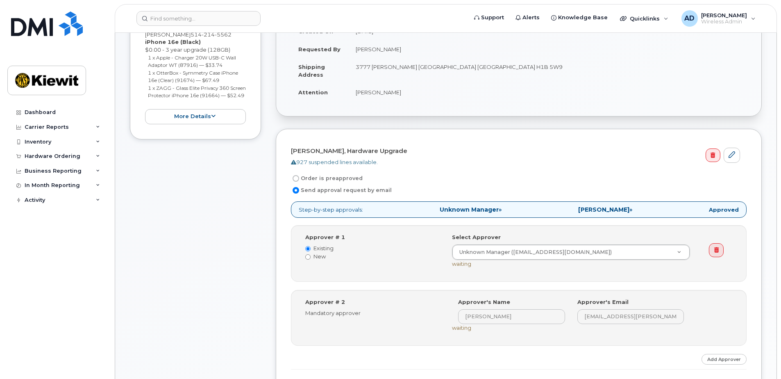
scroll to position [205, 0]
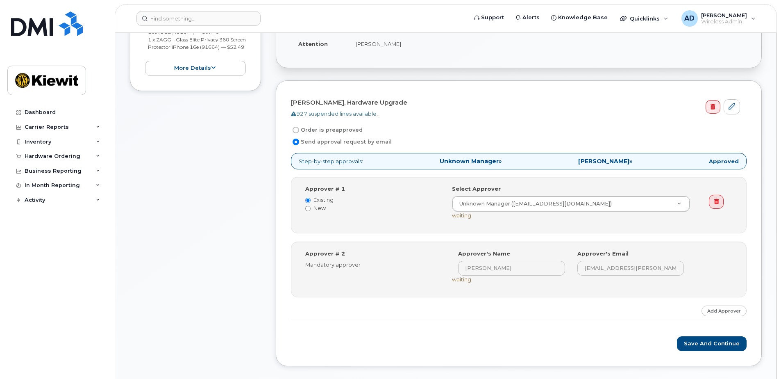
click at [327, 129] on label "Order is preapproved" at bounding box center [327, 130] width 72 height 10
click at [299, 129] on input "Order is preapproved" at bounding box center [296, 130] width 7 height 7
radio input "true"
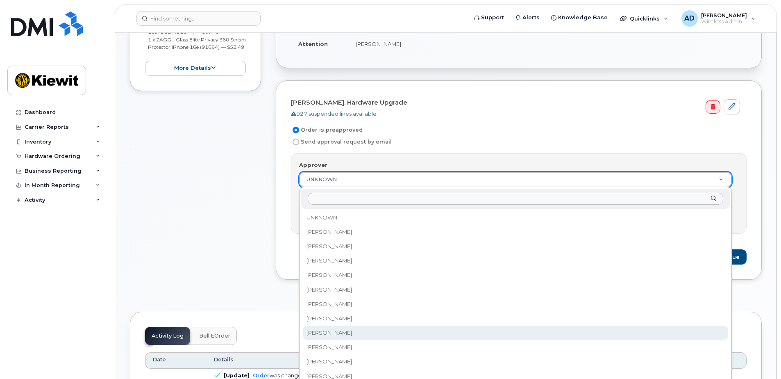
select select "11090"
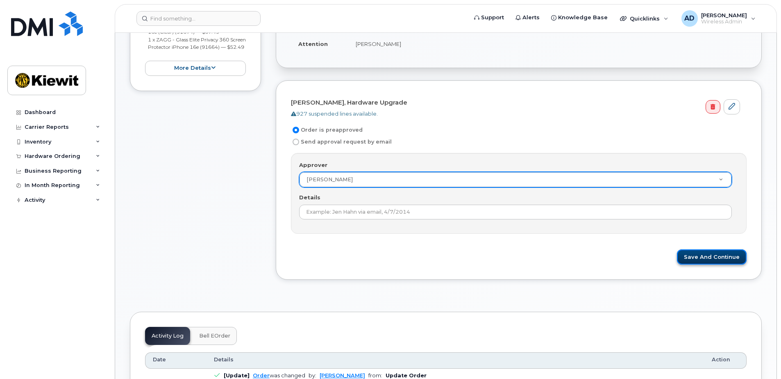
click at [698, 257] on button "Save and Continue" at bounding box center [712, 256] width 70 height 15
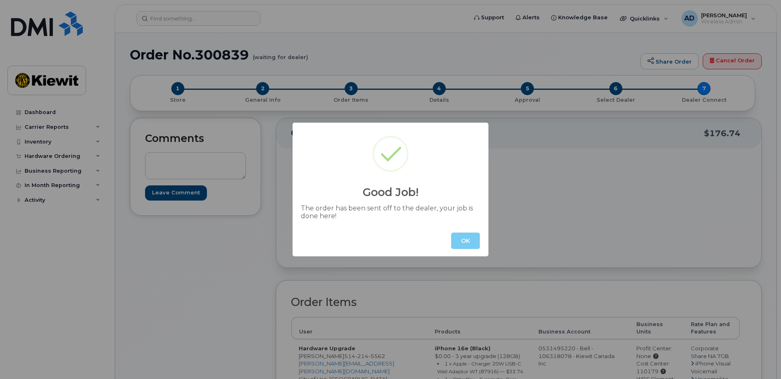
click at [470, 237] on button "OK" at bounding box center [465, 240] width 29 height 16
